Goal: Task Accomplishment & Management: Complete application form

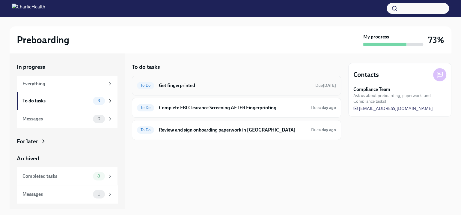
click at [206, 83] on h6 "Get fingerprinted" at bounding box center [235, 85] width 152 height 7
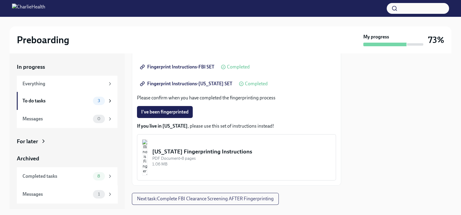
scroll to position [144, 0]
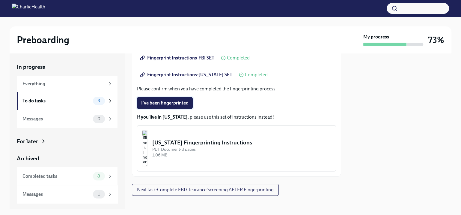
click at [161, 103] on span "I've been fingerprinted" at bounding box center [164, 103] width 47 height 6
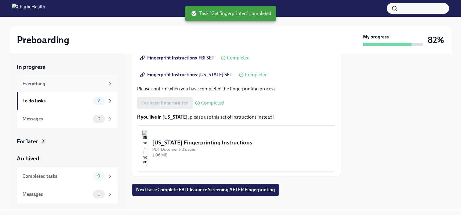
click at [52, 84] on div "Everything" at bounding box center [63, 83] width 82 height 7
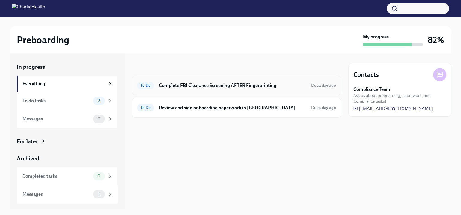
click at [234, 87] on h6 "Complete FBI Clearance Screening AFTER Fingerprinting" at bounding box center [233, 85] width 148 height 7
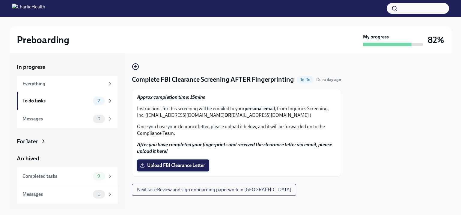
click at [178, 168] on span "Upload FBI Clearance Letter" at bounding box center [173, 165] width 64 height 6
click at [0, 0] on input "Upload FBI Clearance Letter" at bounding box center [0, 0] width 0 height 0
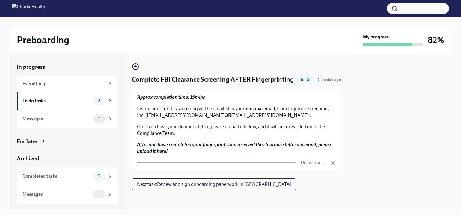
scroll to position [10, 0]
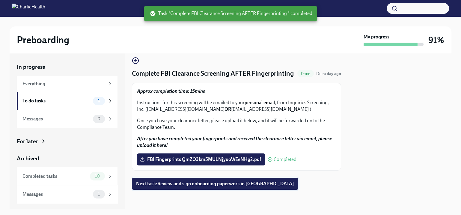
click at [199, 187] on span "Next task : Review and sign onboarding paperwork in [GEOGRAPHIC_DATA]" at bounding box center [215, 184] width 158 height 6
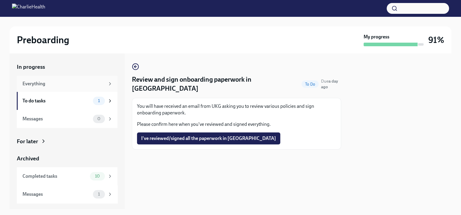
click at [79, 84] on div "Everything" at bounding box center [63, 83] width 82 height 7
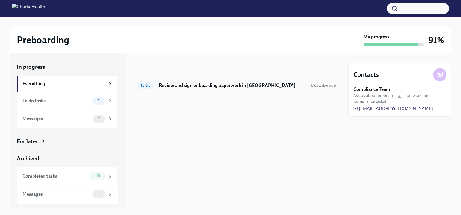
click at [255, 87] on h6 "Review and sign onboarding paperwork in [GEOGRAPHIC_DATA]" at bounding box center [233, 85] width 148 height 7
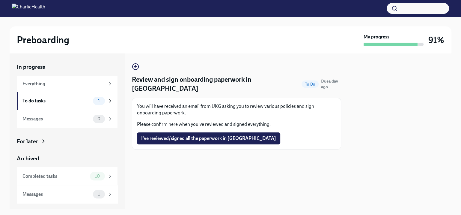
click at [5, 50] on div "Preboarding My progress 91% In progress Everything To do tasks 1 Messages 0 For…" at bounding box center [230, 113] width 461 height 192
click at [8, 47] on div "Preboarding My progress 91% In progress Everything To do tasks 1 Messages 0 For…" at bounding box center [230, 113] width 461 height 192
click at [197, 135] on span "I've reviewed/signed all the paperwork in [GEOGRAPHIC_DATA]" at bounding box center [208, 138] width 135 height 6
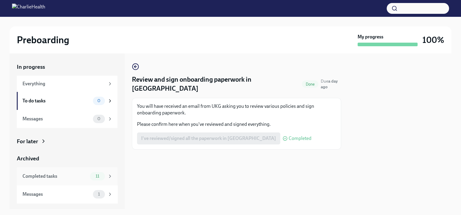
click at [85, 177] on div "Completed tasks" at bounding box center [54, 176] width 65 height 7
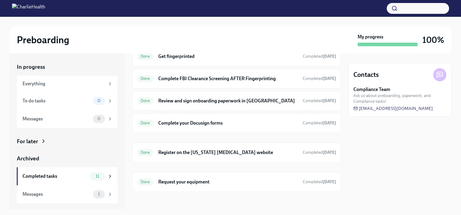
scroll to position [141, 0]
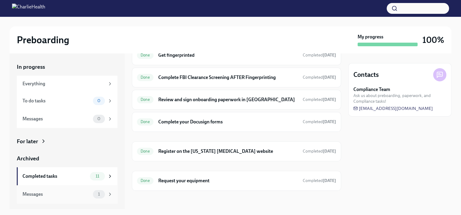
click at [56, 195] on div "Messages" at bounding box center [56, 194] width 68 height 7
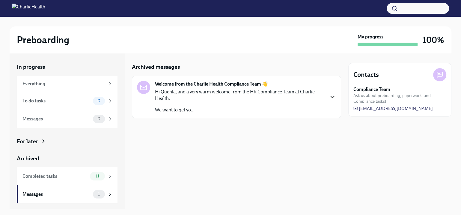
click at [331, 97] on icon "button" at bounding box center [332, 96] width 7 height 7
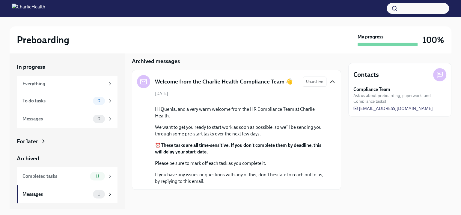
scroll to position [53, 0]
click at [457, 47] on div "Preboarding My progress 100% In progress Everything To do tasks 0 Messages 0 Fo…" at bounding box center [230, 113] width 461 height 192
click at [228, 101] on button "Zoom image" at bounding box center [241, 101] width 172 height 0
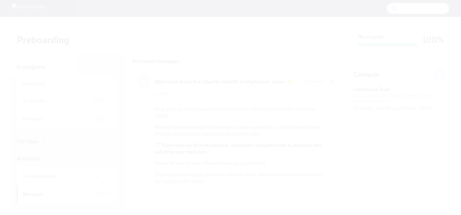
click at [449, 31] on button "Unzoom image" at bounding box center [230, 107] width 461 height 215
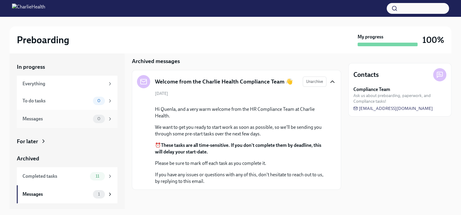
click at [73, 118] on div "Messages" at bounding box center [56, 118] width 68 height 7
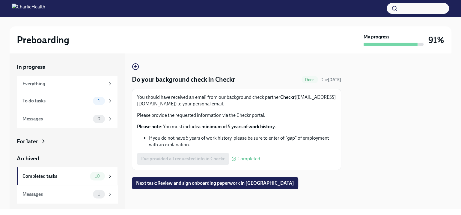
click at [176, 113] on p "Please provide the requested information via the Checkr portal." at bounding box center [236, 115] width 199 height 7
click at [205, 182] on span "Next task : Review and sign onboarding paperwork in [GEOGRAPHIC_DATA]" at bounding box center [215, 183] width 158 height 6
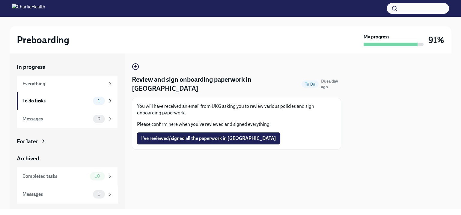
click at [443, 83] on div at bounding box center [400, 130] width 103 height 155
